Goal: Entertainment & Leisure: Consume media (video, audio)

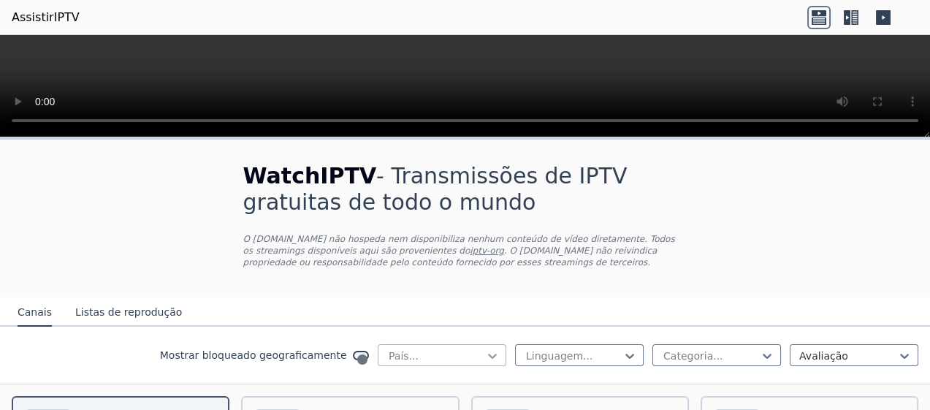
click at [500, 348] on icon at bounding box center [492, 355] width 15 height 15
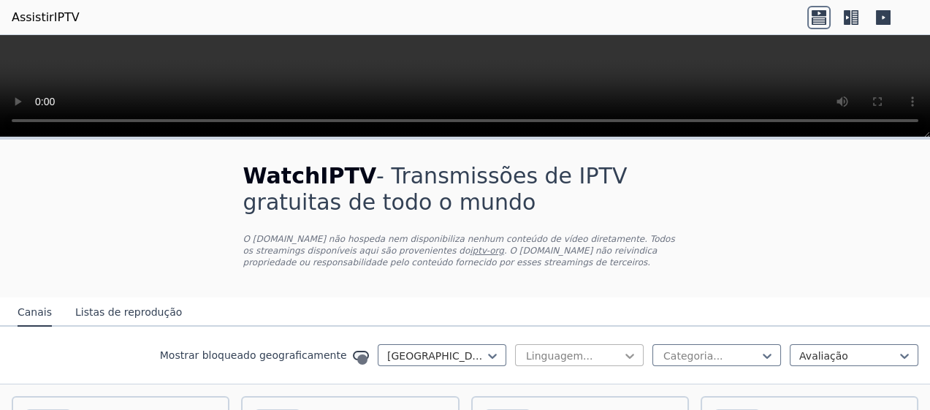
click at [637, 348] on icon at bounding box center [629, 355] width 15 height 15
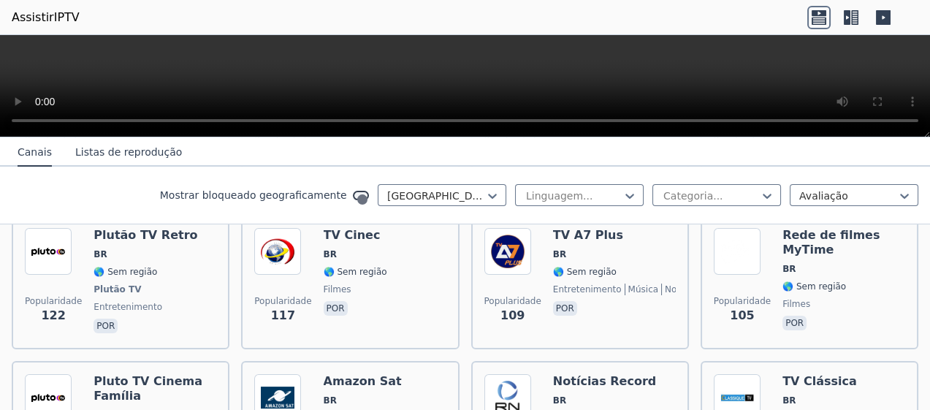
scroll to position [500, 0]
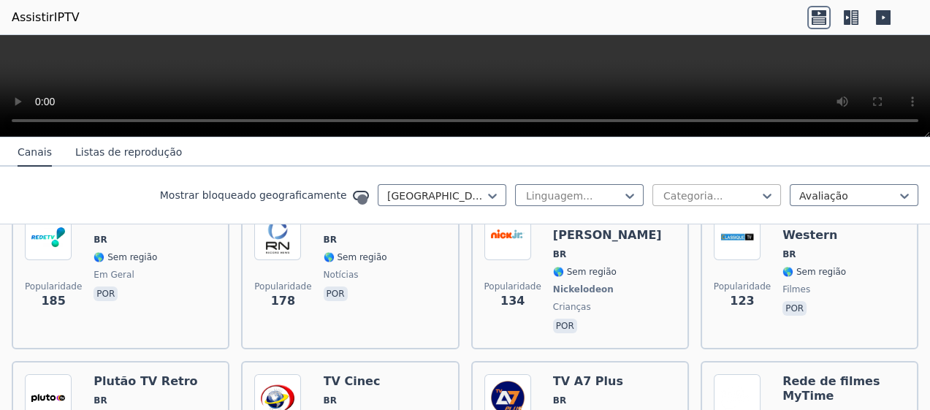
click at [814, 167] on div "Mostrar bloqueado geograficamente Brasil Linguagem... Categoria... Avaliação" at bounding box center [465, 196] width 930 height 58
click at [760, 188] on div at bounding box center [711, 195] width 98 height 15
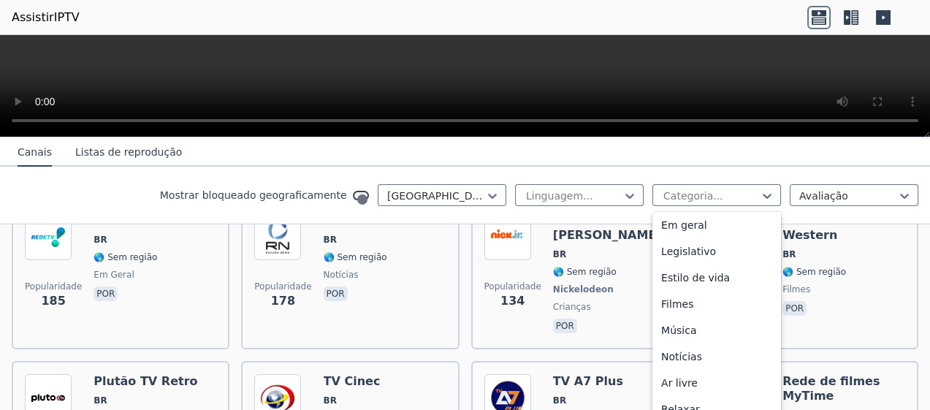
scroll to position [332, 0]
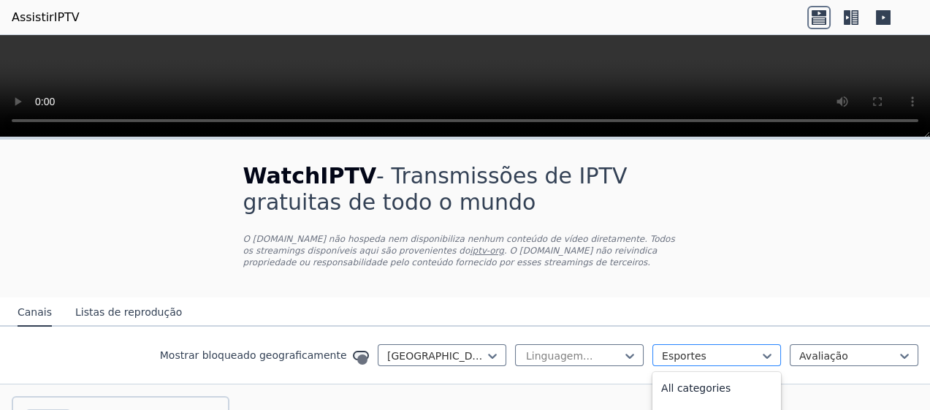
click at [760, 348] on div at bounding box center [711, 355] width 98 height 15
click at [781, 344] on div "Esportes" at bounding box center [716, 355] width 129 height 22
click at [824, 326] on div "Mostrar bloqueado geograficamente Brasil Linguagem... opção Esportes, seleciona…" at bounding box center [465, 355] width 930 height 58
click at [760, 348] on div at bounding box center [711, 355] width 98 height 15
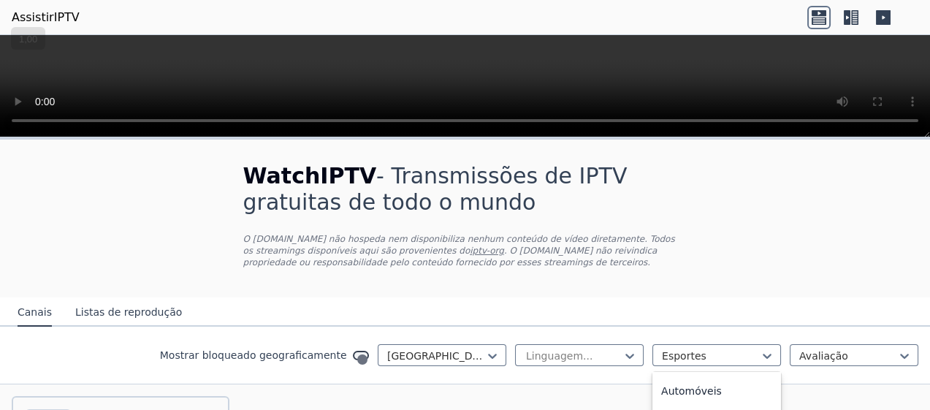
scroll to position [0, 0]
click at [781, 375] on div "Todas as categorias" at bounding box center [716, 388] width 129 height 26
click at [643, 344] on div "Linguagem..." at bounding box center [579, 355] width 129 height 22
click at [622, 348] on div at bounding box center [573, 355] width 98 height 15
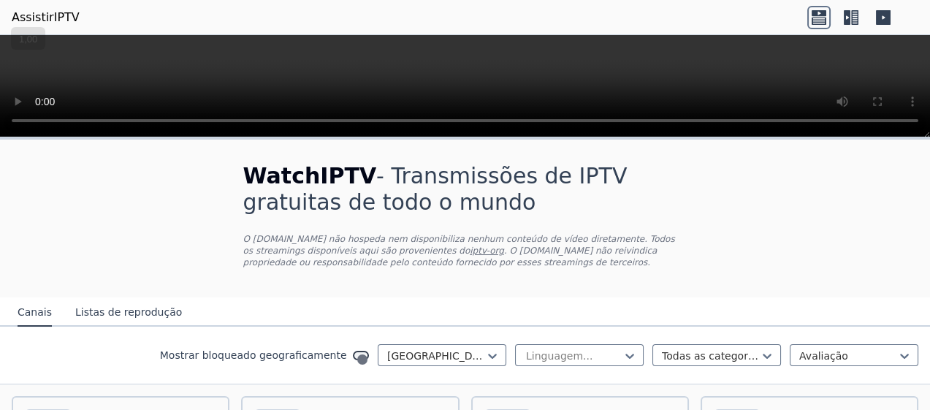
scroll to position [194, 0]
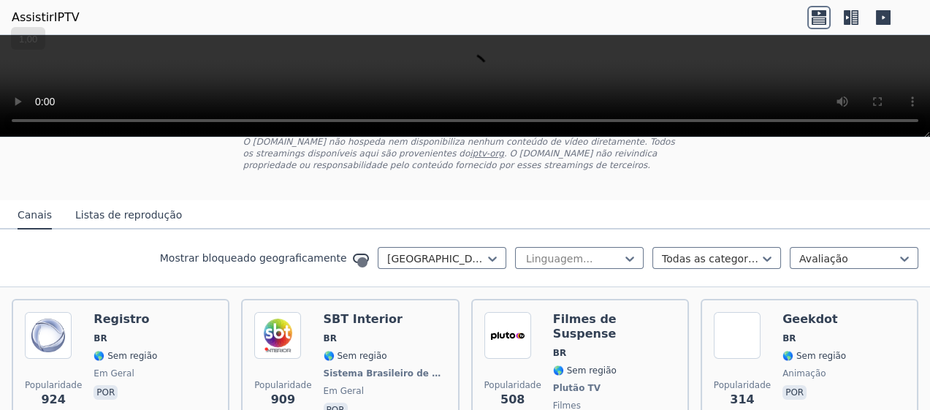
scroll to position [0, 0]
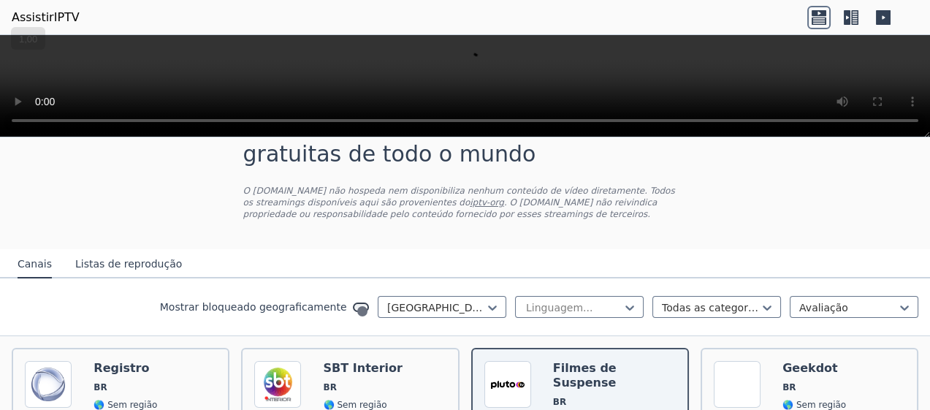
scroll to position [97, 0]
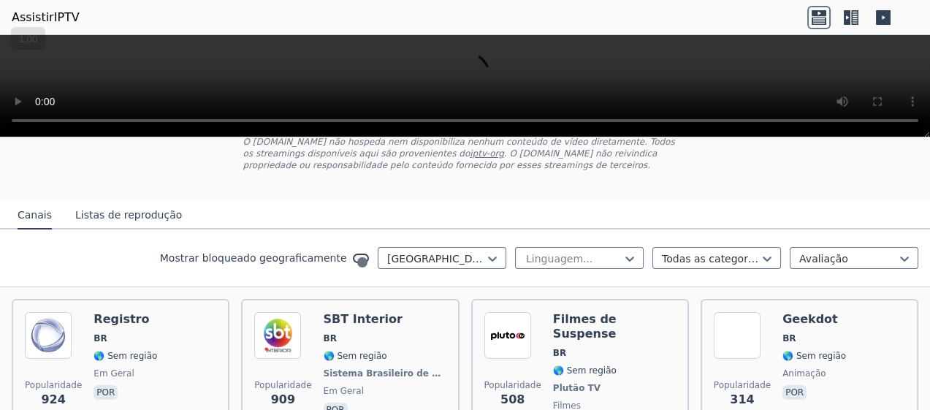
scroll to position [145, 0]
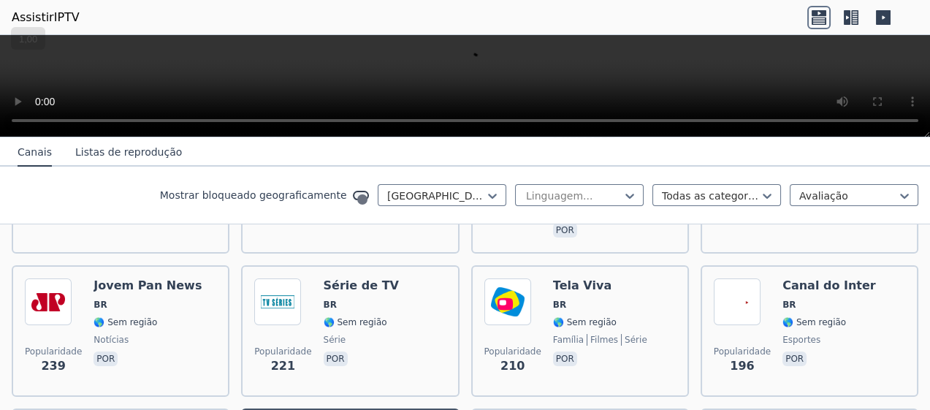
scroll to position [438, 0]
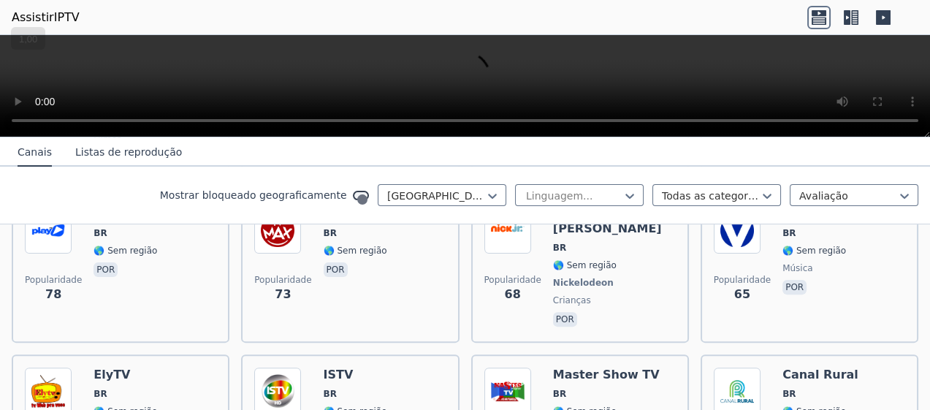
scroll to position [1071, 0]
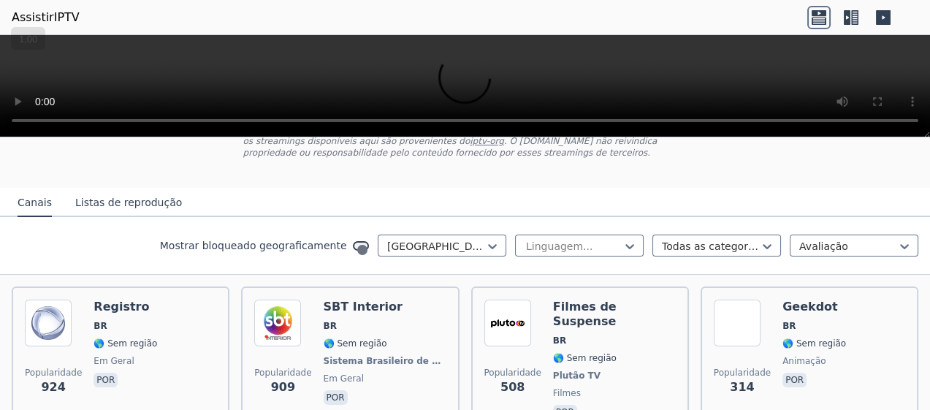
scroll to position [0, 0]
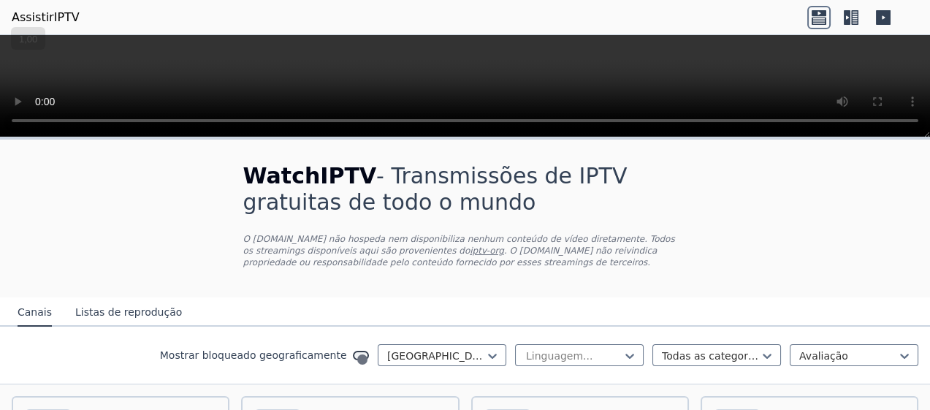
click at [75, 306] on font "Listas de reprodução" at bounding box center [128, 312] width 107 height 12
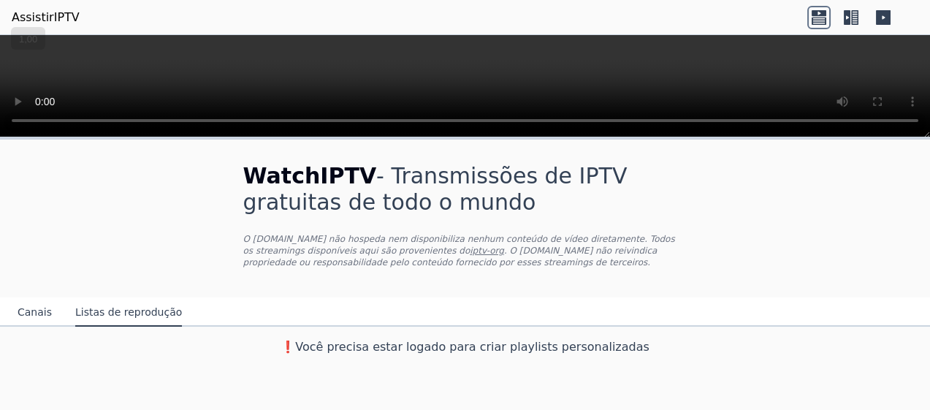
click at [18, 306] on font "Canais" at bounding box center [35, 312] width 34 height 12
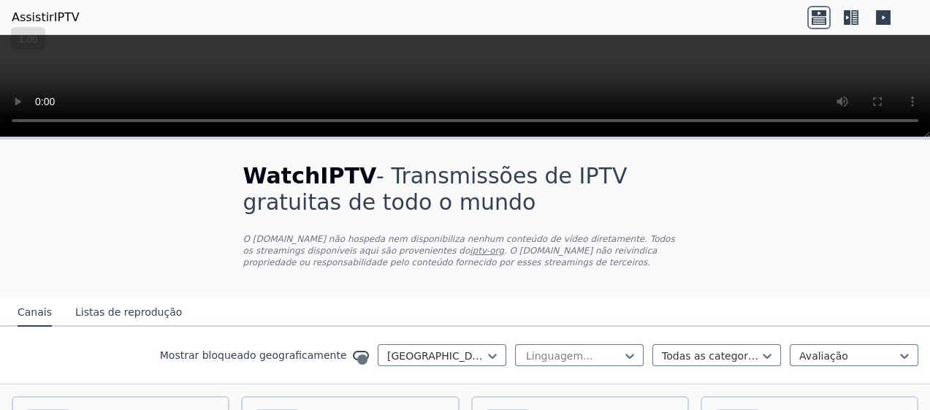
click at [850, 10] on icon at bounding box center [847, 17] width 7 height 15
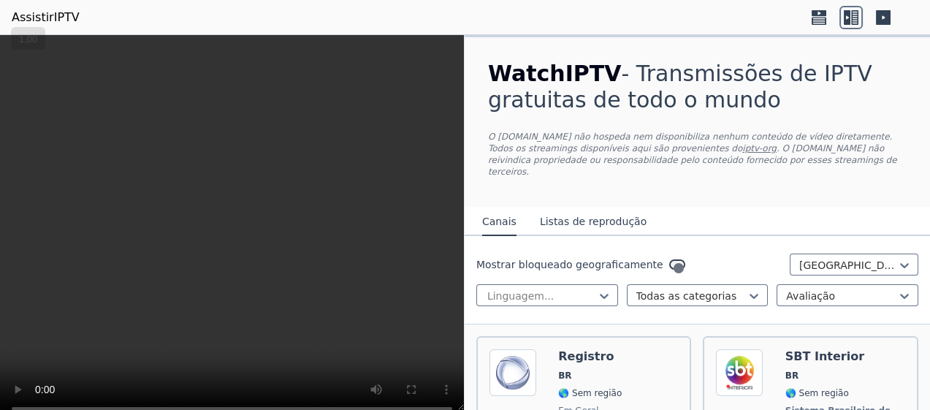
click at [890, 12] on icon at bounding box center [883, 17] width 15 height 15
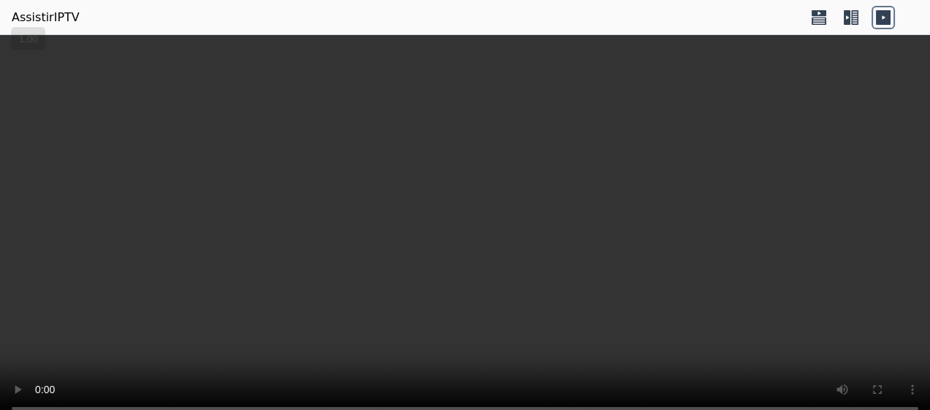
click at [850, 10] on icon at bounding box center [847, 17] width 7 height 15
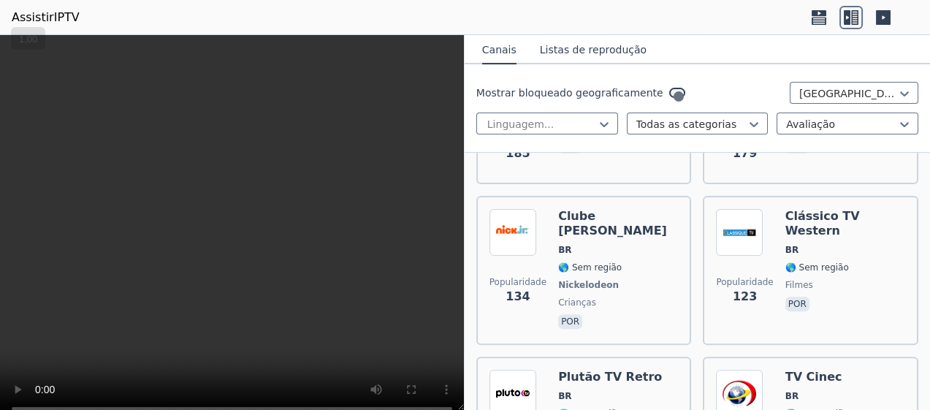
scroll to position [681, 0]
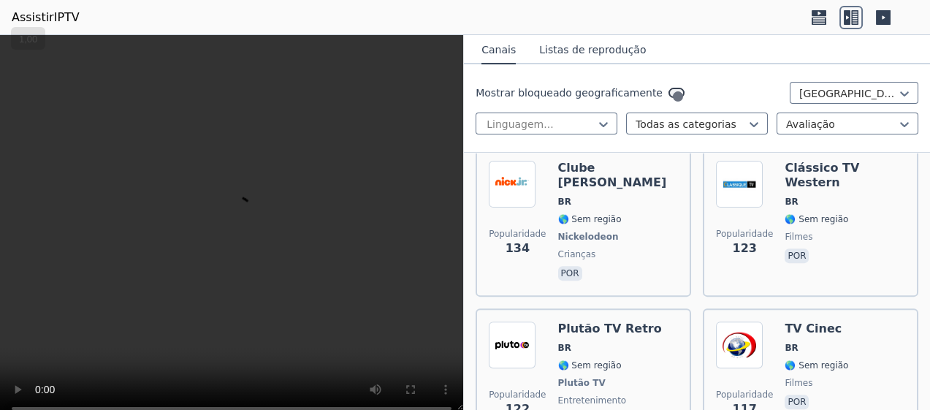
scroll to position [779, 0]
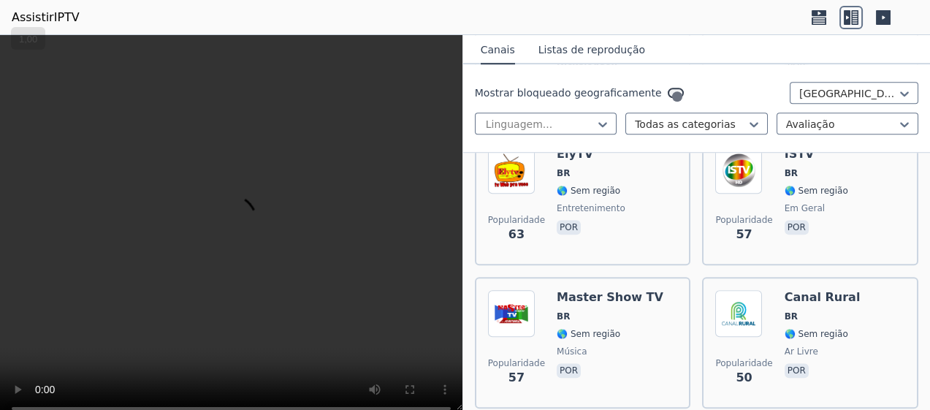
scroll to position [2288, 0]
